Goal: Task Accomplishment & Management: Complete application form

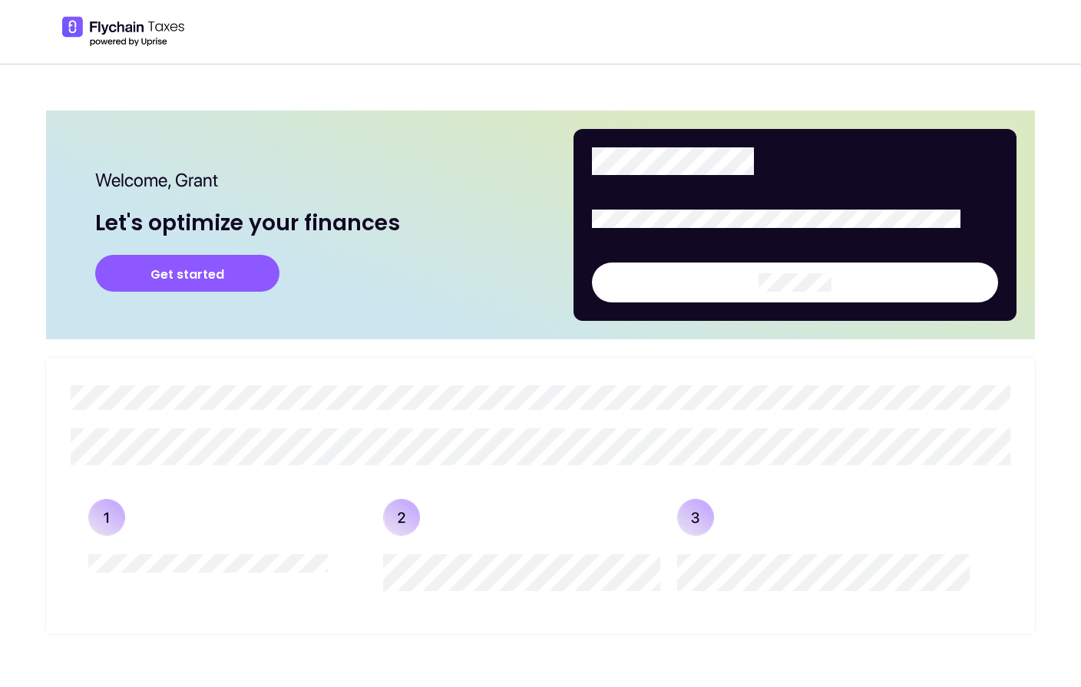
click at [218, 272] on button "Get started" at bounding box center [187, 273] width 184 height 37
click at [210, 288] on button "Get started" at bounding box center [187, 273] width 184 height 37
